Goal: Task Accomplishment & Management: Manage account settings

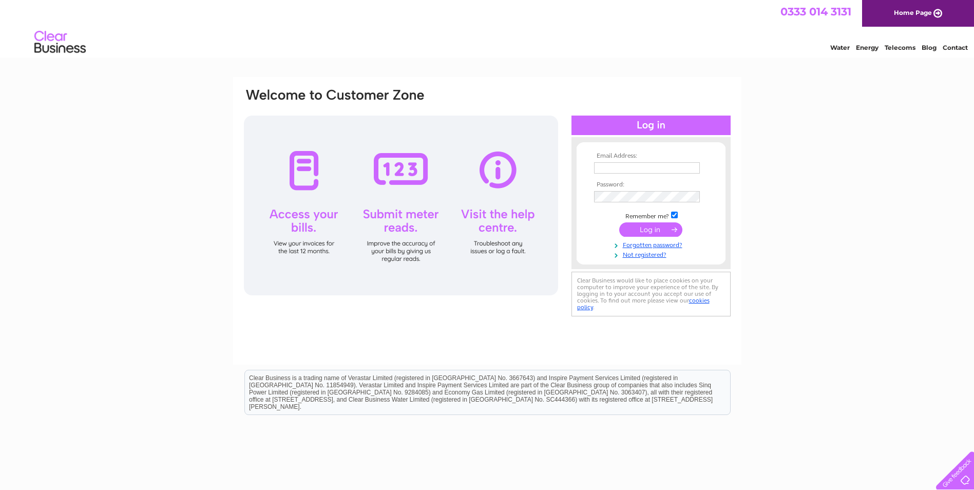
type input "info@hospitality-training.org.uk"
click at [650, 230] on input "submit" at bounding box center [650, 229] width 63 height 14
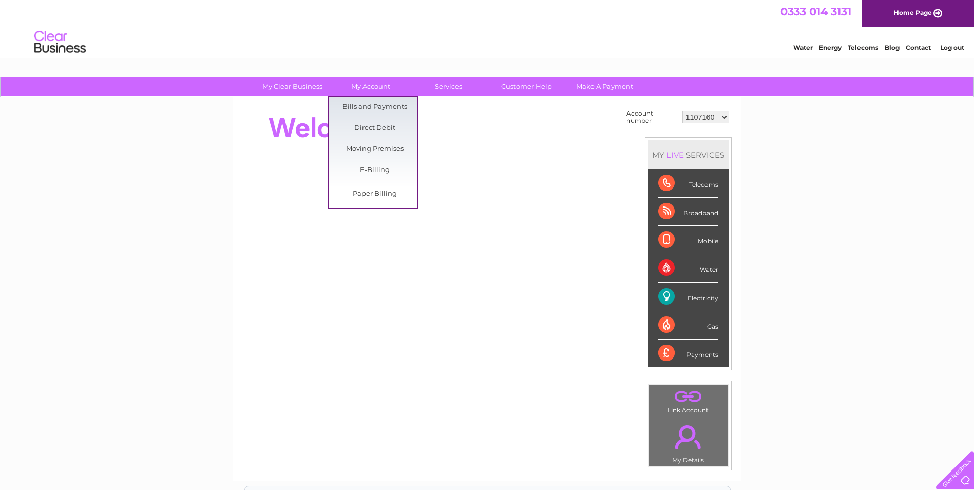
click at [368, 106] on link "Bills and Payments" at bounding box center [374, 107] width 85 height 21
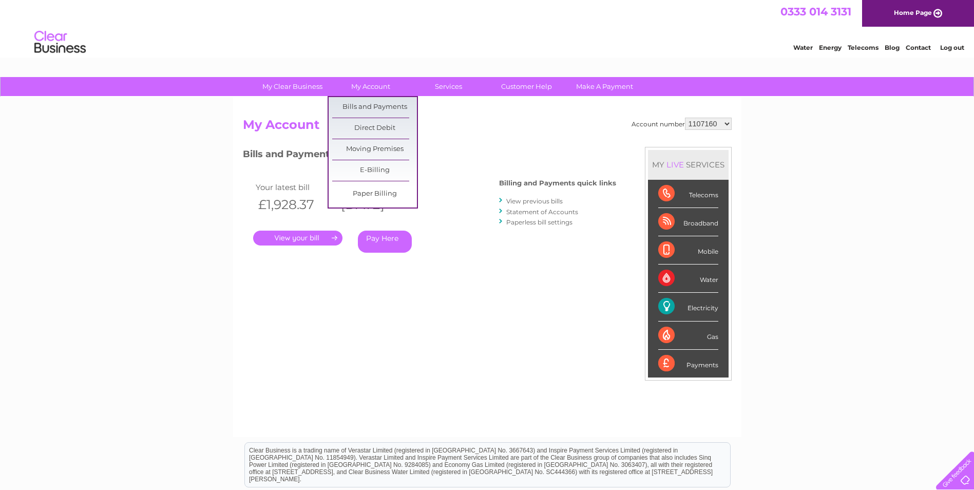
click at [377, 127] on link "Direct Debit" at bounding box center [374, 128] width 85 height 21
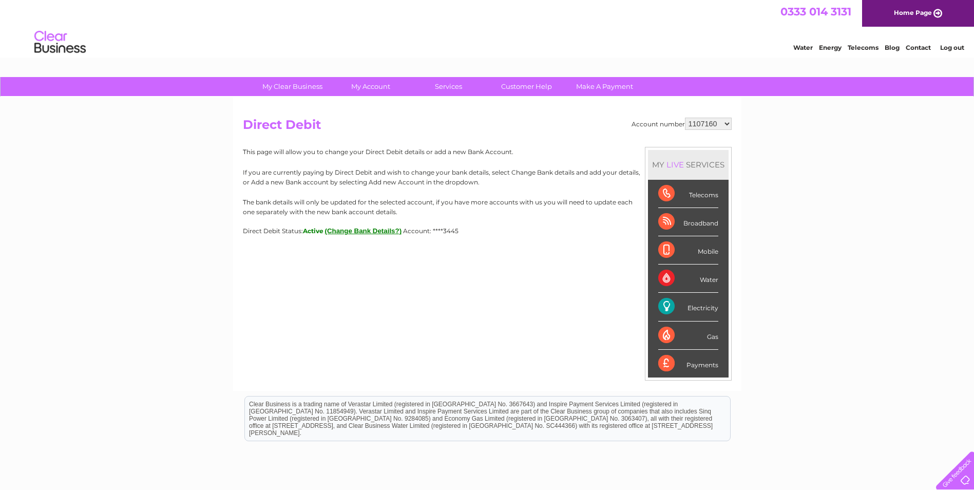
click at [720, 122] on select "1107160 30309693" at bounding box center [708, 124] width 47 height 12
select select "30309693"
click at [685, 118] on select "1107160 30309693" at bounding box center [708, 124] width 47 height 12
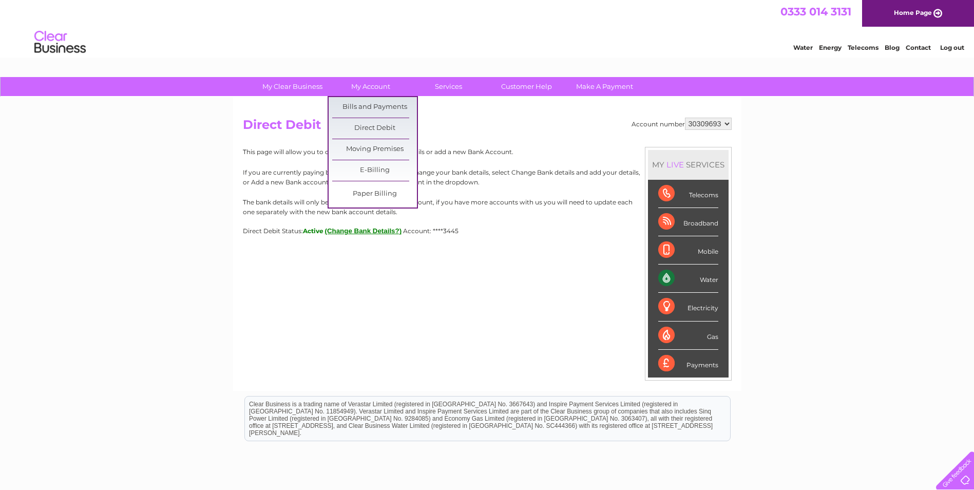
click at [380, 111] on link "Bills and Payments" at bounding box center [374, 107] width 85 height 21
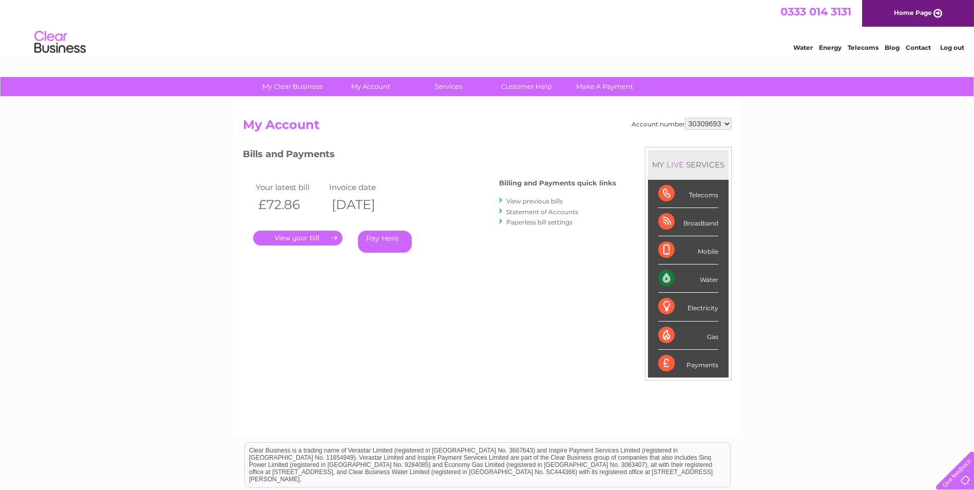
click at [335, 239] on link "." at bounding box center [297, 237] width 89 height 15
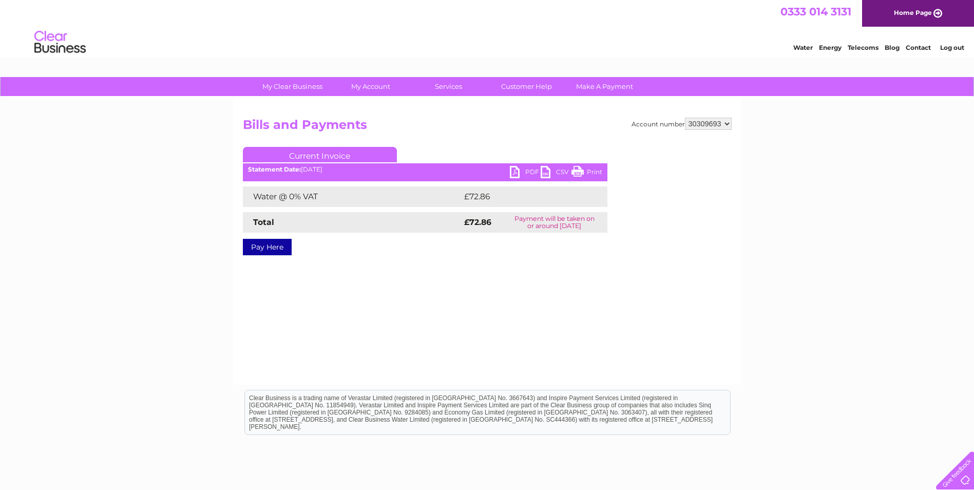
click at [524, 172] on link "PDF" at bounding box center [525, 173] width 31 height 15
